Goal: Task Accomplishment & Management: Manage account settings

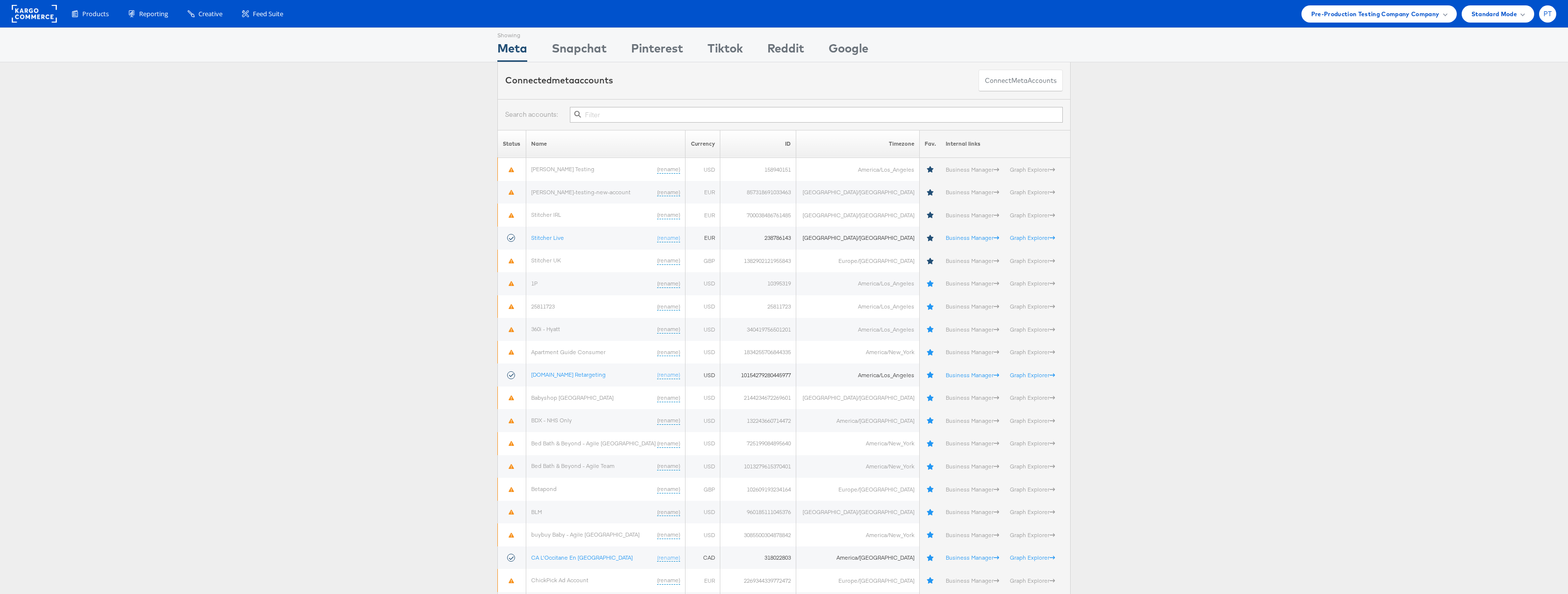
click at [1546, 16] on span "PT" at bounding box center [1548, 14] width 9 height 6
click at [1491, 110] on link "Logout" at bounding box center [1506, 112] width 84 height 10
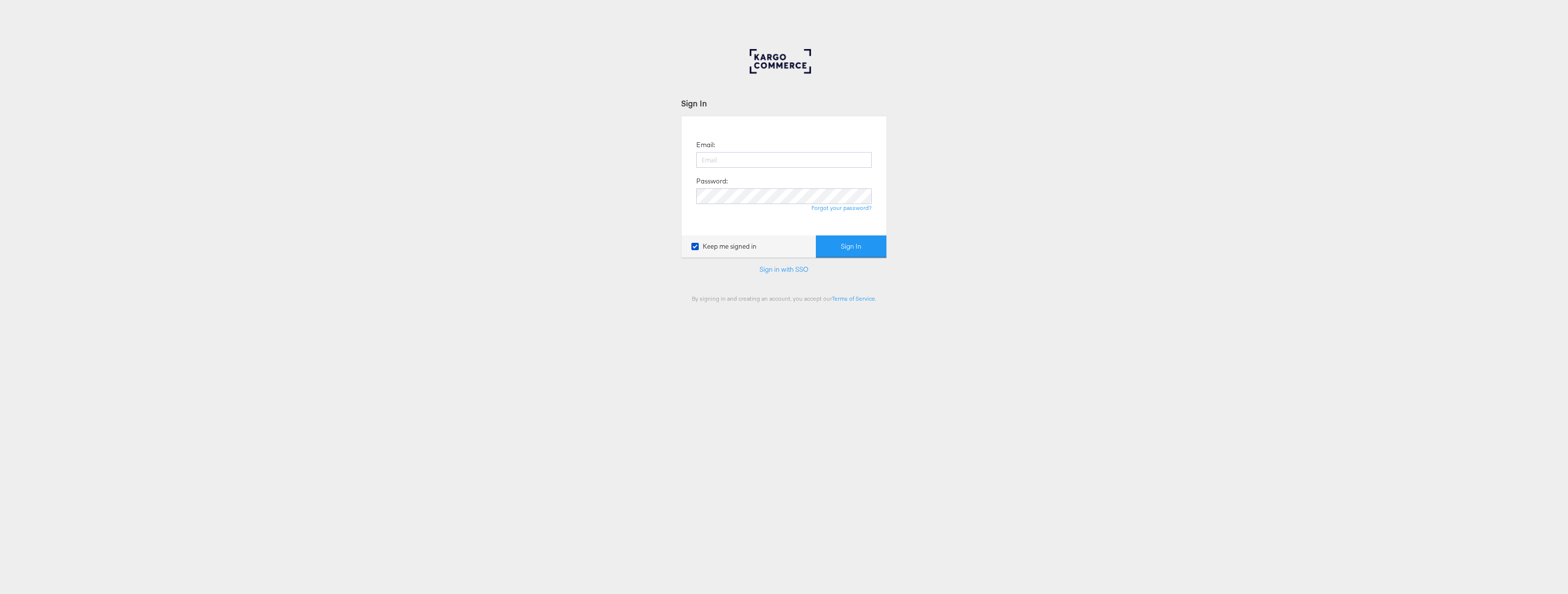
type input "paul.tobin@stitcherads.com"
click at [844, 245] on button "Sign In" at bounding box center [851, 246] width 71 height 22
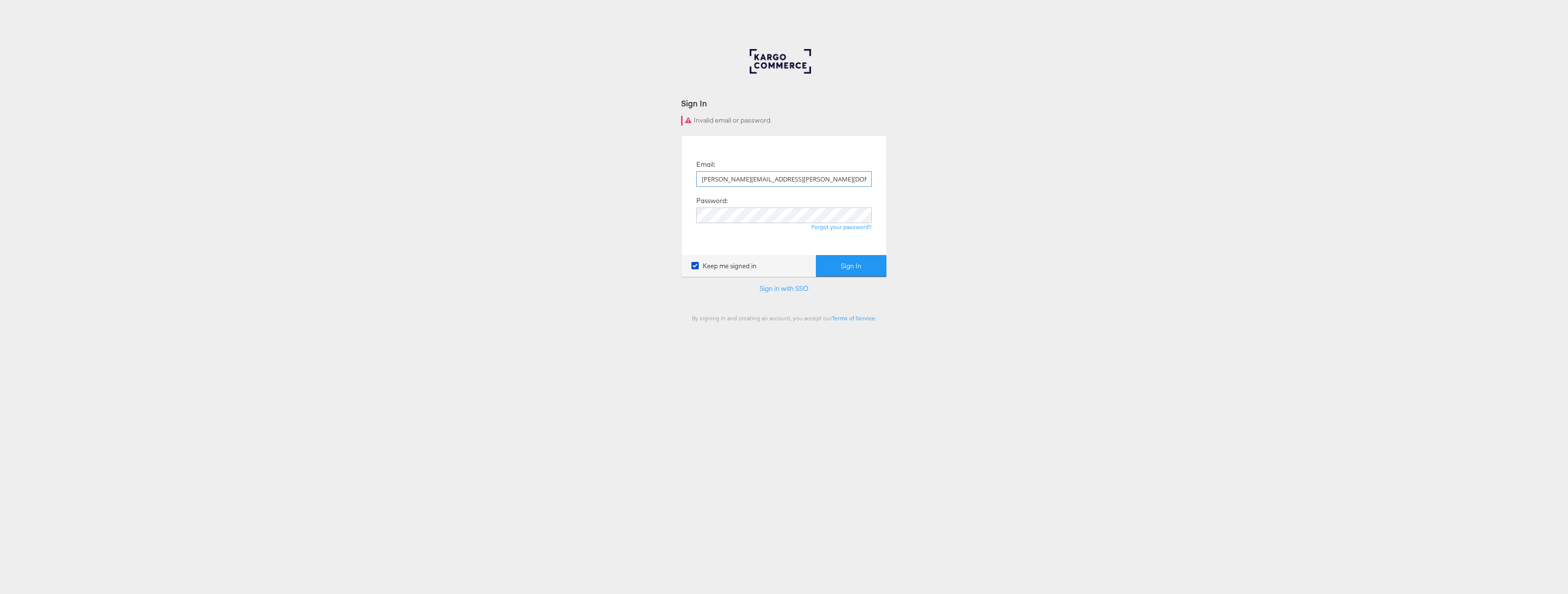
click at [791, 179] on input "paul.tobin@stitcherads.com" at bounding box center [784, 179] width 175 height 16
click at [758, 180] on input "paul.tobin@stitcherads.com" at bounding box center [784, 179] width 175 height 16
type input "paul.tobin@kargo.com"
click at [854, 262] on button "Sign In" at bounding box center [851, 266] width 71 height 22
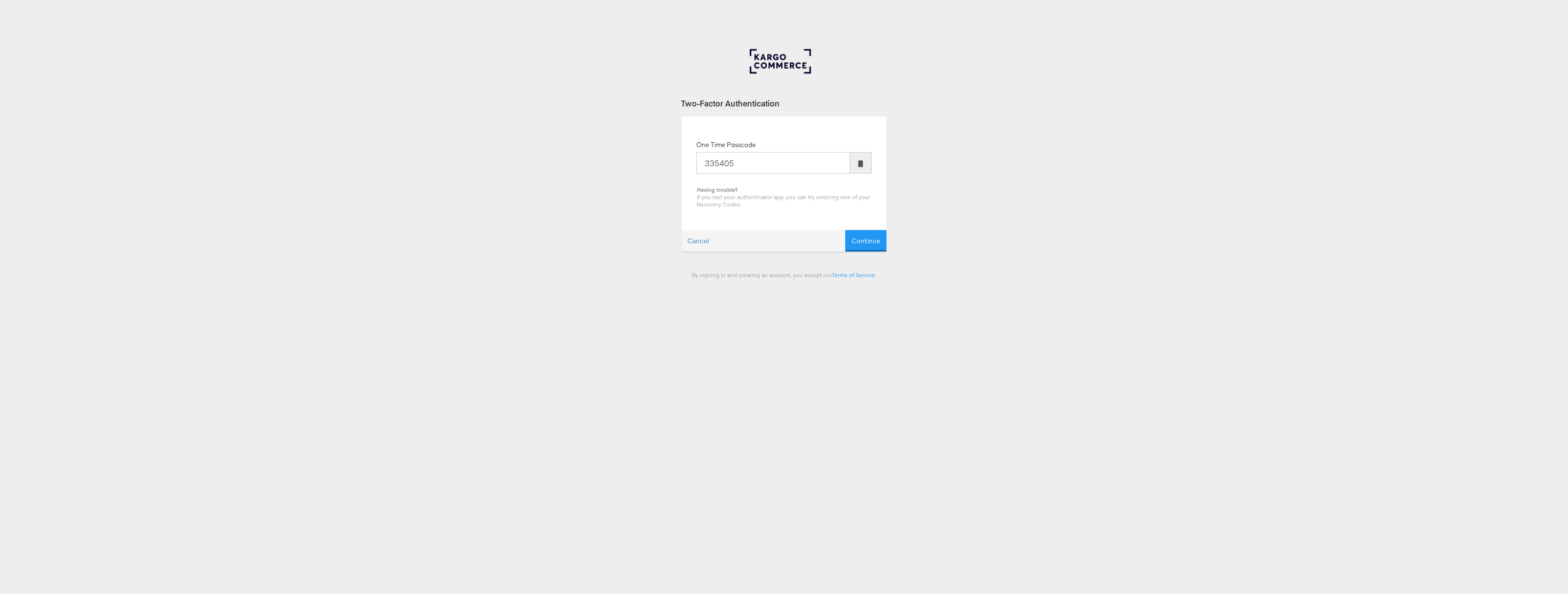
type input "335405"
click at [845, 230] on button "Continue" at bounding box center [865, 241] width 41 height 22
